Goal: Information Seeking & Learning: Find specific fact

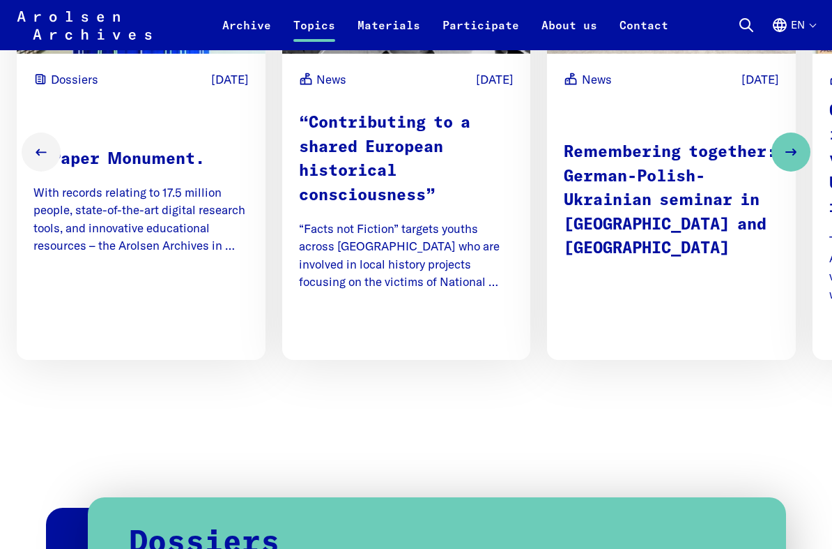
scroll to position [965, 0]
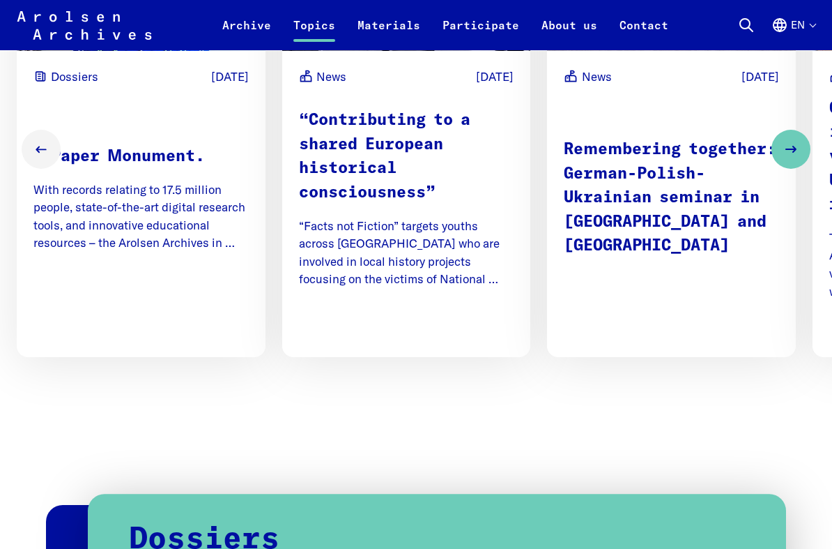
click at [170, 163] on p "A Paper Monument." at bounding box center [140, 158] width 215 height 24
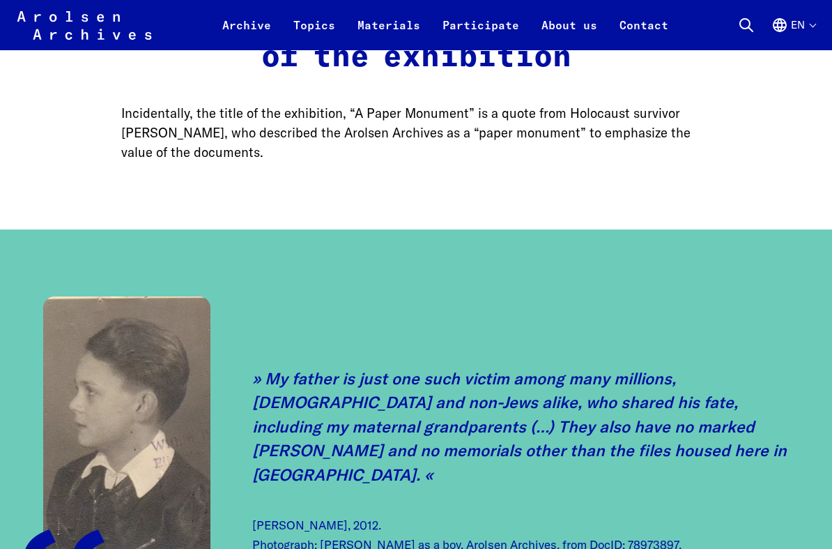
scroll to position [1425, 0]
click at [399, 25] on link "Materials" at bounding box center [388, 33] width 85 height 33
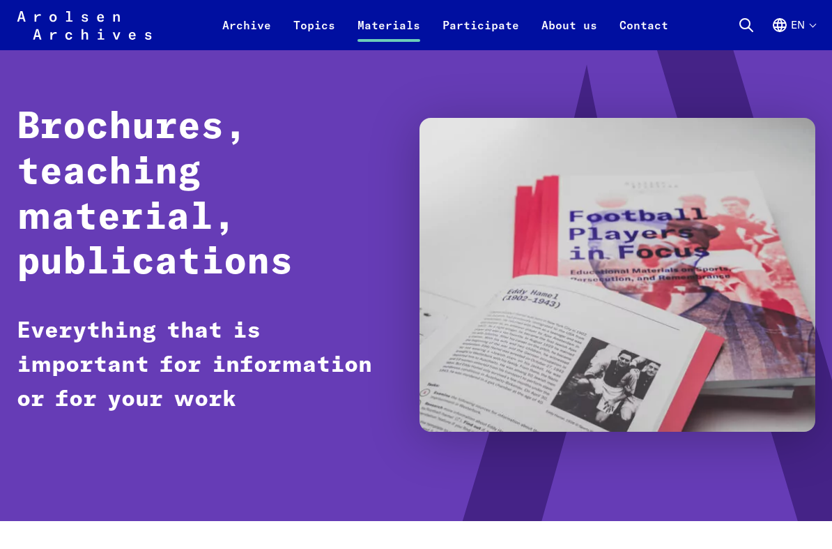
scroll to position [56, 0]
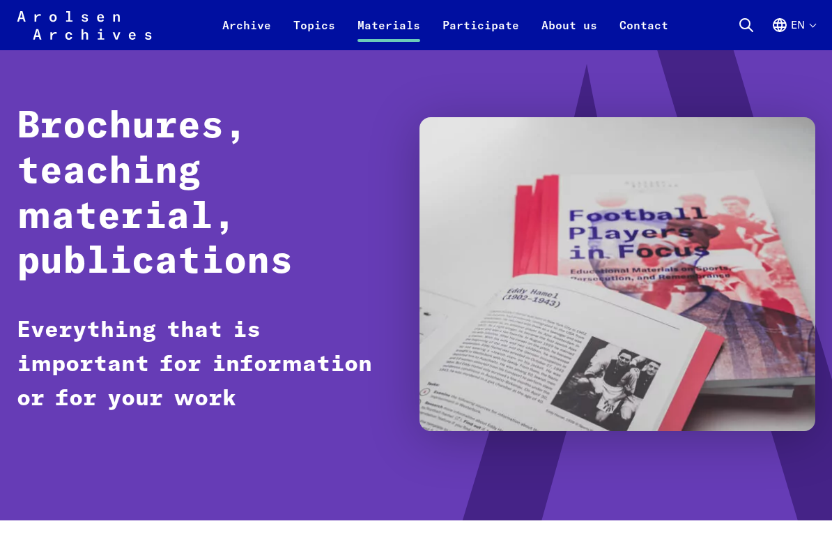
click at [245, 25] on link "Archive" at bounding box center [246, 33] width 71 height 33
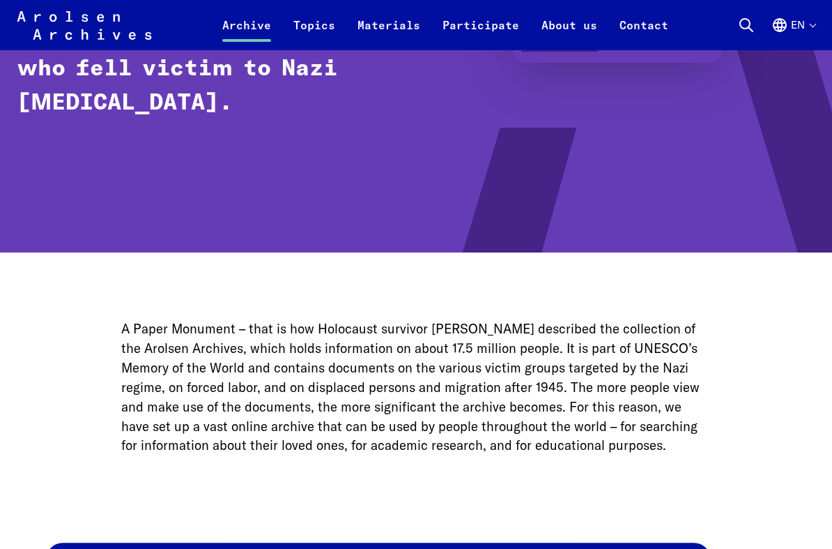
scroll to position [368, 0]
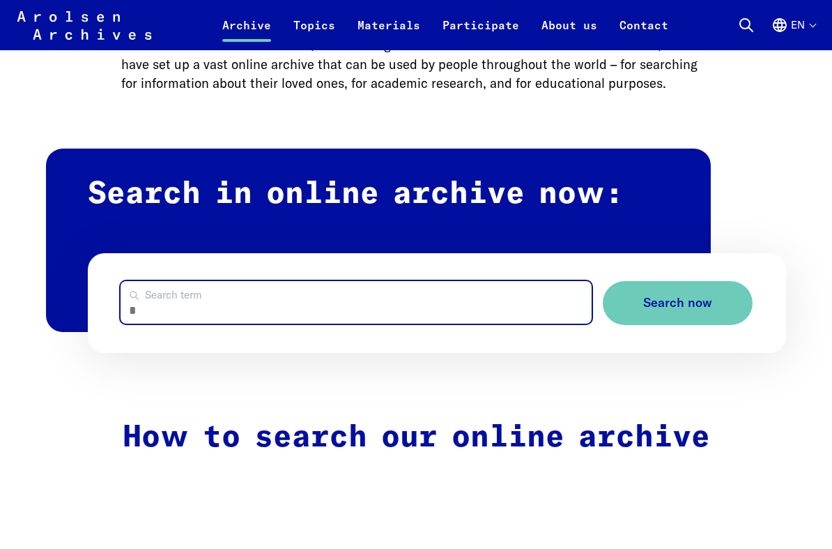
click at [451, 318] on input "Search term" at bounding box center [356, 303] width 471 height 43
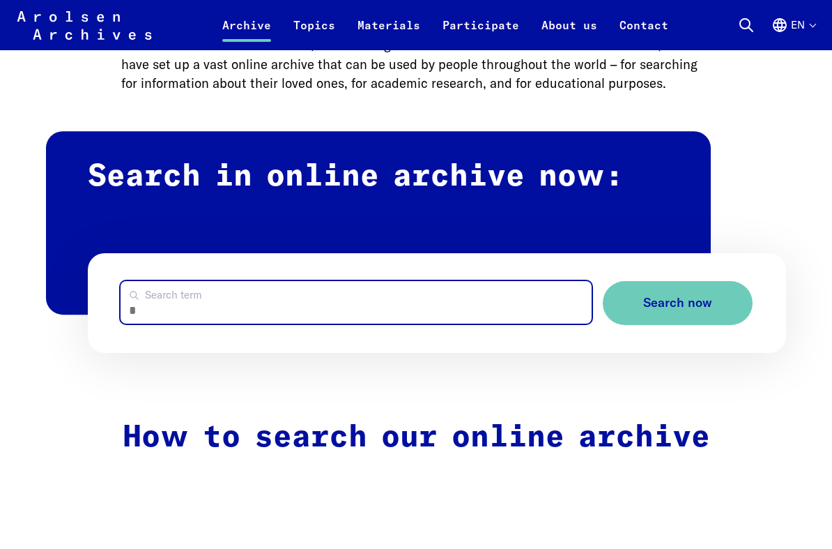
scroll to position [686, 0]
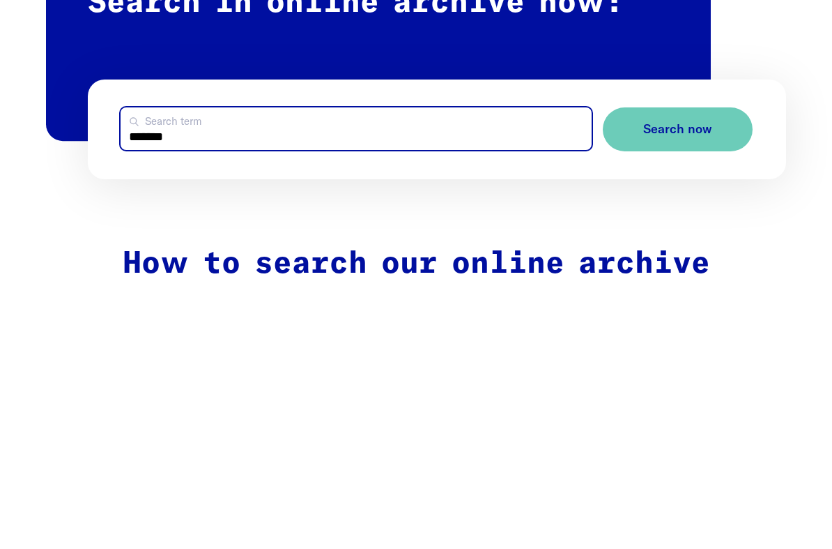
type input "*******"
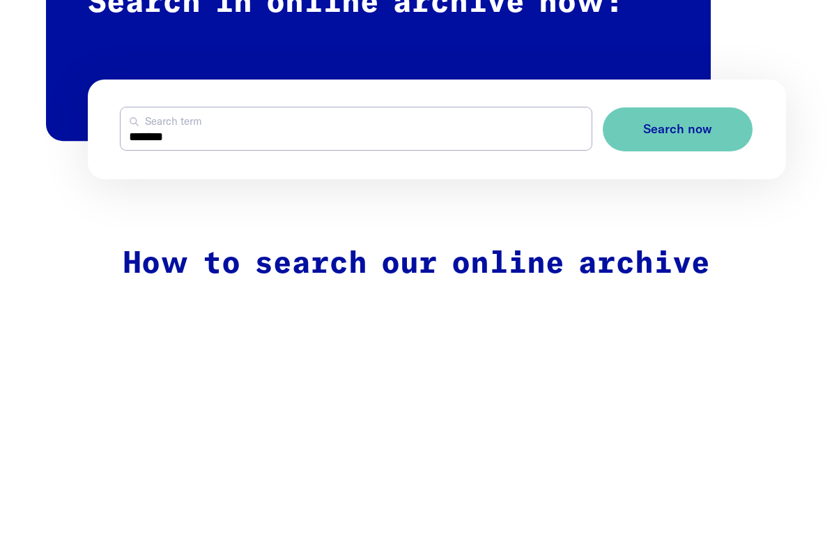
click at [682, 296] on span "Search now" at bounding box center [677, 303] width 69 height 15
